Goal: Task Accomplishment & Management: Manage account settings

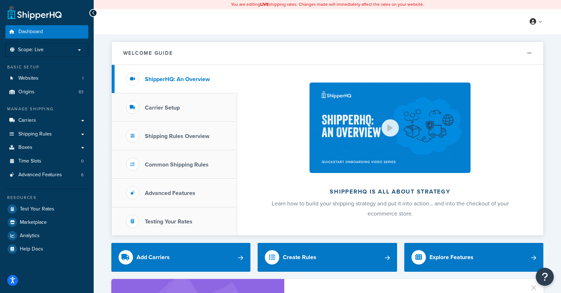
scroll to position [0, 0]
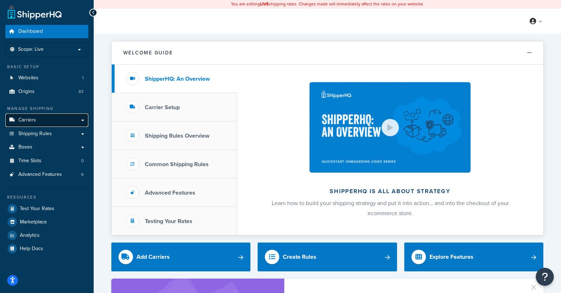
click at [30, 119] on span "Carriers" at bounding box center [27, 120] width 18 height 6
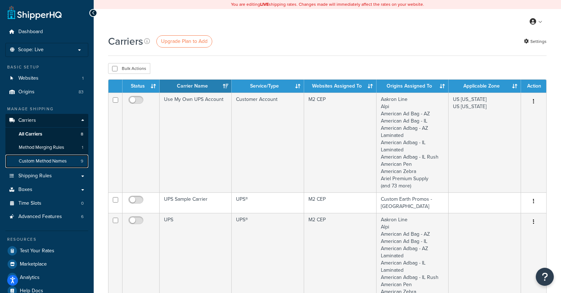
click at [36, 162] on span "Custom Method Names" at bounding box center [43, 161] width 48 height 6
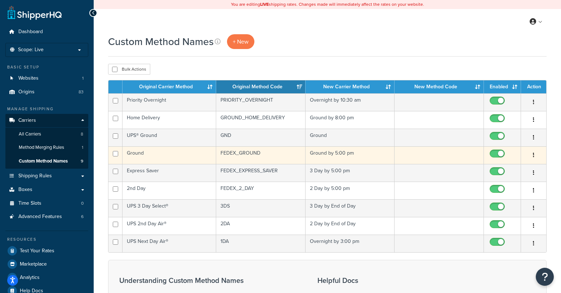
click at [532, 156] on button "button" at bounding box center [534, 156] width 10 height 12
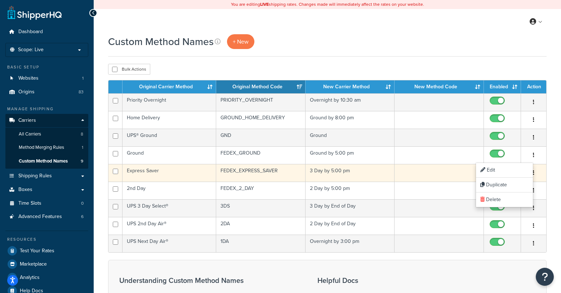
click at [491, 169] on input "checkbox" at bounding box center [499, 173] width 20 height 9
checkbox input "false"
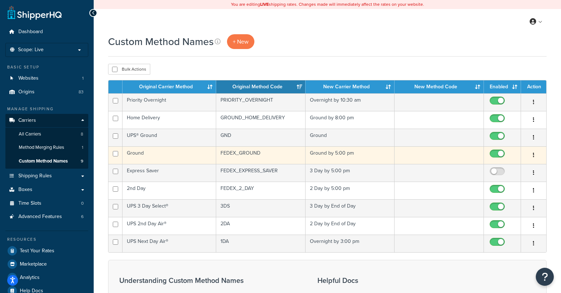
click at [336, 156] on td "Ground by 5:00 pm" at bounding box center [350, 155] width 89 height 18
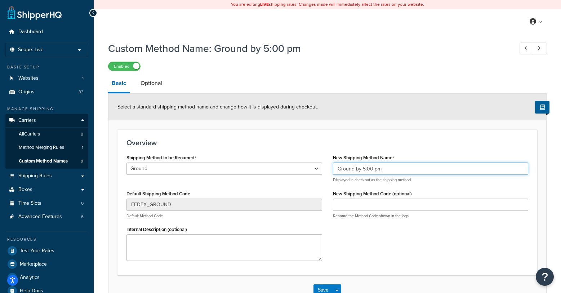
drag, startPoint x: 354, startPoint y: 169, endPoint x: 397, endPoint y: 170, distance: 42.6
click at [397, 170] on input "Ground by 5:00 pm" at bounding box center [431, 169] width 196 height 12
click at [336, 169] on input "Ground" at bounding box center [431, 169] width 196 height 12
type input "FedEx Ground"
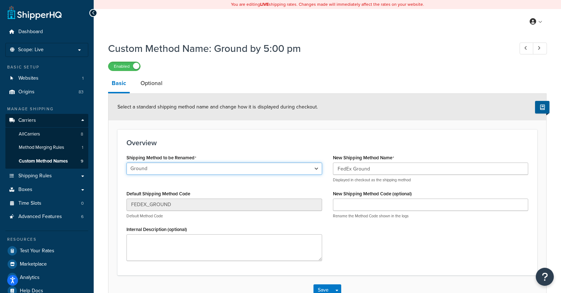
click at [314, 168] on select "Ground 2nd Day Home Delivery Priority Overnight Express Saver Old Dominion Frei…" at bounding box center [225, 169] width 196 height 12
click at [127, 163] on select "Ground 2nd Day Home Delivery Priority Overnight Express Saver Old Dominion Frei…" at bounding box center [225, 169] width 196 height 12
click at [324, 288] on button "Save" at bounding box center [323, 290] width 19 height 12
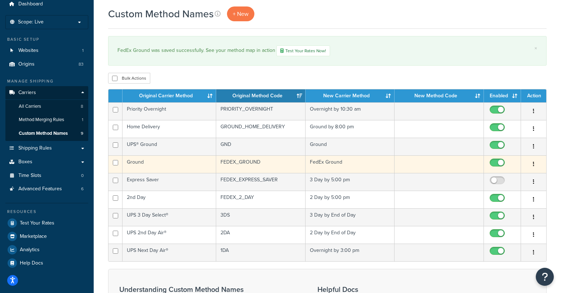
scroll to position [33, 0]
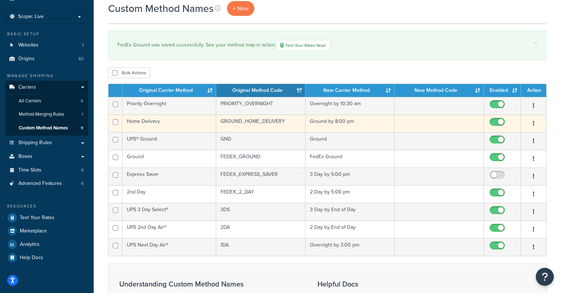
click at [536, 123] on button "button" at bounding box center [534, 124] width 10 height 12
click at [494, 137] on link "Edit" at bounding box center [504, 139] width 57 height 15
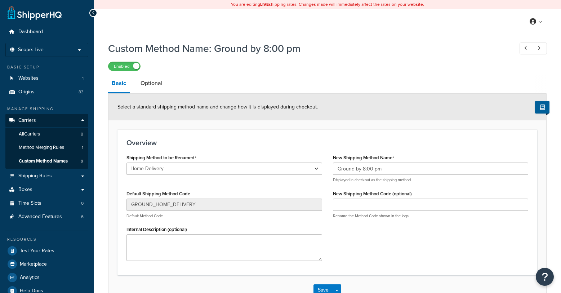
select select "578895"
drag, startPoint x: 385, startPoint y: 169, endPoint x: 276, endPoint y: 167, distance: 109.6
click at [276, 167] on div "Shipping Method to be Renamed Ground 2nd Day Home Delivery Priority Overnight E…" at bounding box center [327, 210] width 413 height 114
type input "FedEx Home"
click at [323, 290] on button "Save" at bounding box center [323, 290] width 19 height 12
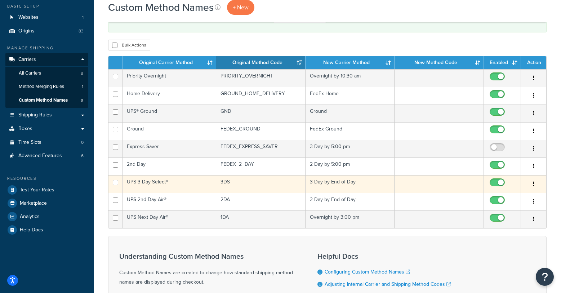
scroll to position [47, 0]
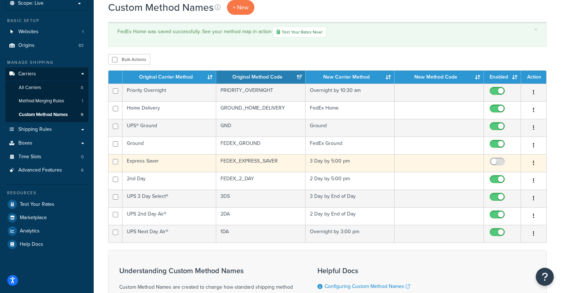
click at [533, 163] on icon "button" at bounding box center [533, 162] width 1 height 5
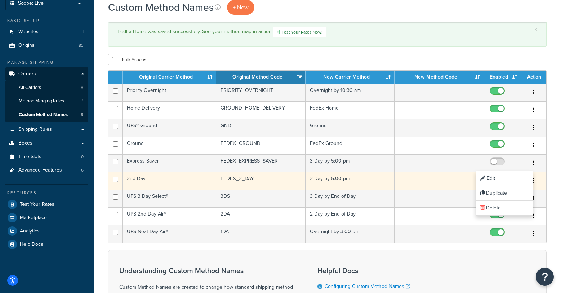
click at [491, 178] on input "checkbox" at bounding box center [499, 181] width 20 height 9
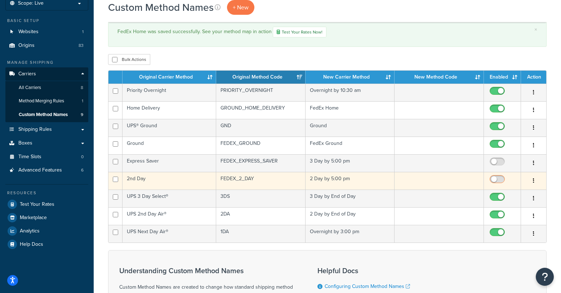
click at [501, 178] on input "checkbox" at bounding box center [499, 181] width 20 height 9
checkbox input "true"
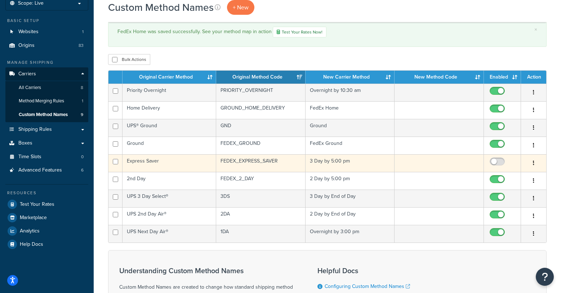
click at [536, 165] on button "button" at bounding box center [534, 164] width 10 height 12
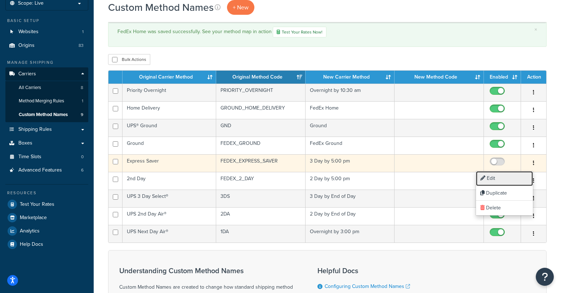
click at [490, 177] on link "Edit" at bounding box center [504, 178] width 57 height 15
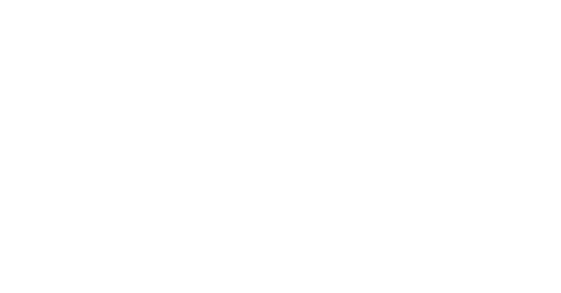
select select "612762"
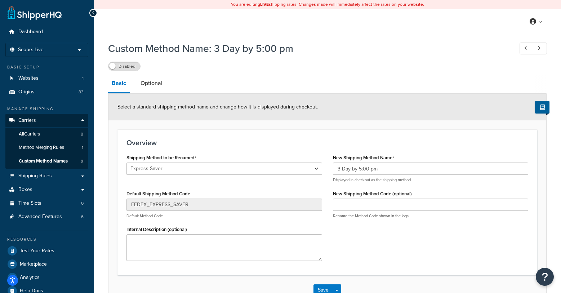
click at [372, 51] on h1 "Custom Method Name: 3 Day by 5:00 pm" at bounding box center [307, 48] width 398 height 14
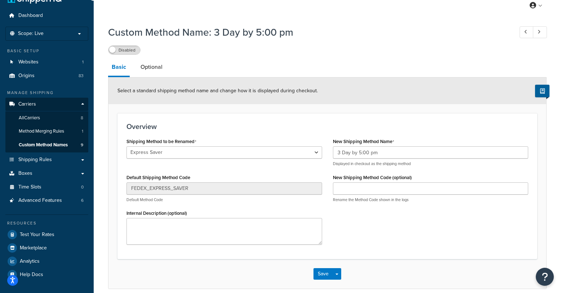
scroll to position [8, 0]
